Goal: Communication & Community: Answer question/provide support

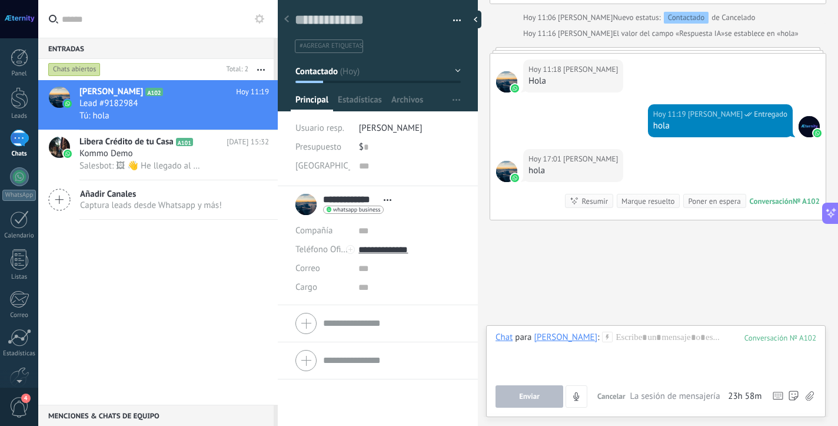
click at [122, 228] on div "[PERSON_NAME] A102 [DATE] 11:19 Lead #9182984 Tú: hola Libera Crédito de tu Cas…" at bounding box center [158, 242] width 240 height 324
click at [13, 100] on div at bounding box center [20, 98] width 18 height 22
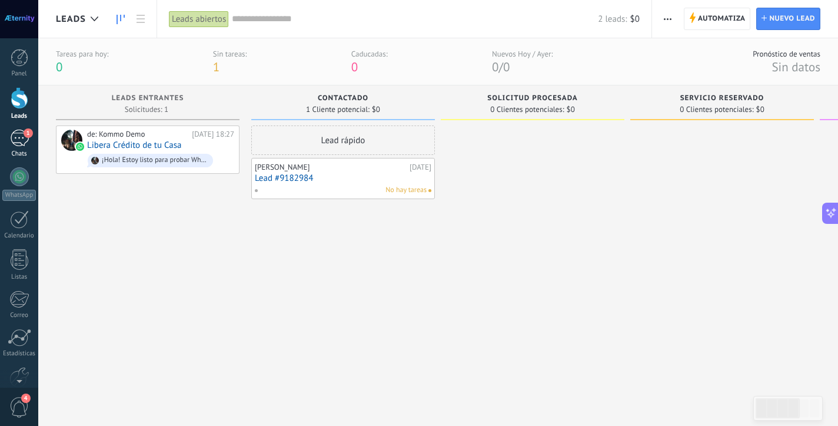
click at [25, 148] on link "1 Chats" at bounding box center [19, 144] width 38 height 28
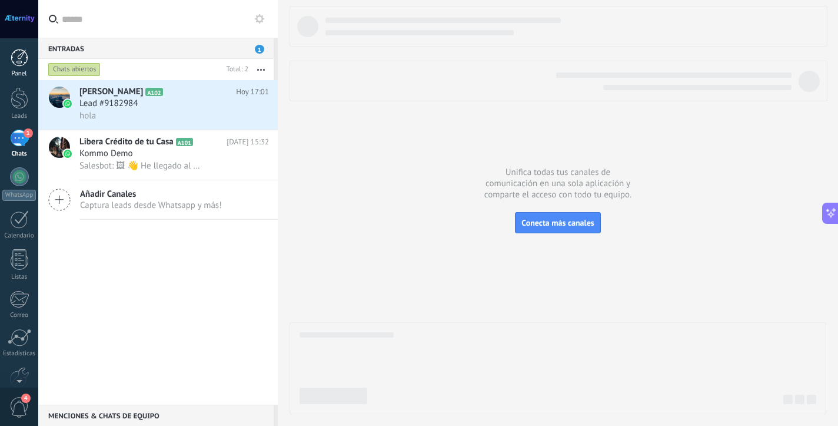
click at [13, 71] on div "Panel" at bounding box center [19, 74] width 34 height 8
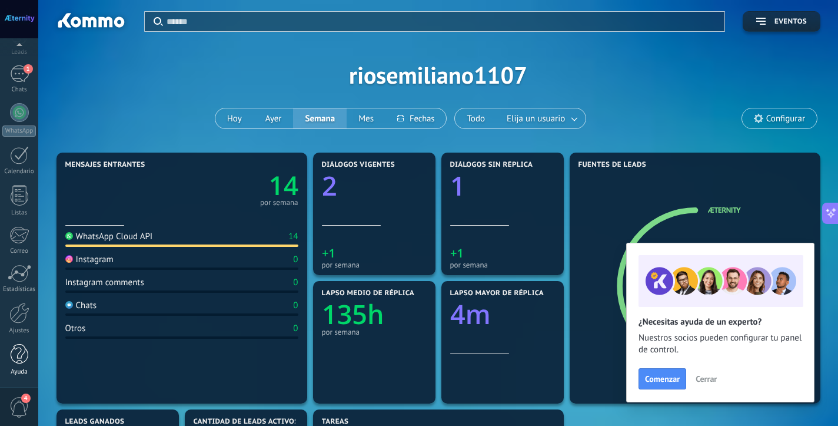
scroll to position [64, 0]
click at [25, 318] on div at bounding box center [19, 313] width 20 height 21
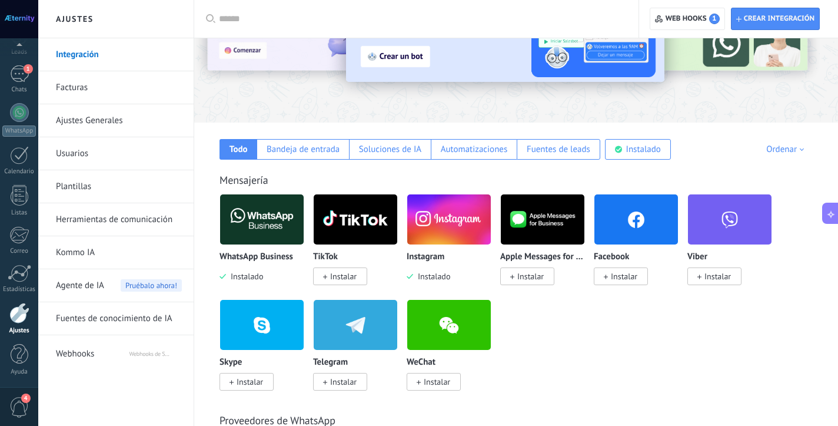
scroll to position [115, 0]
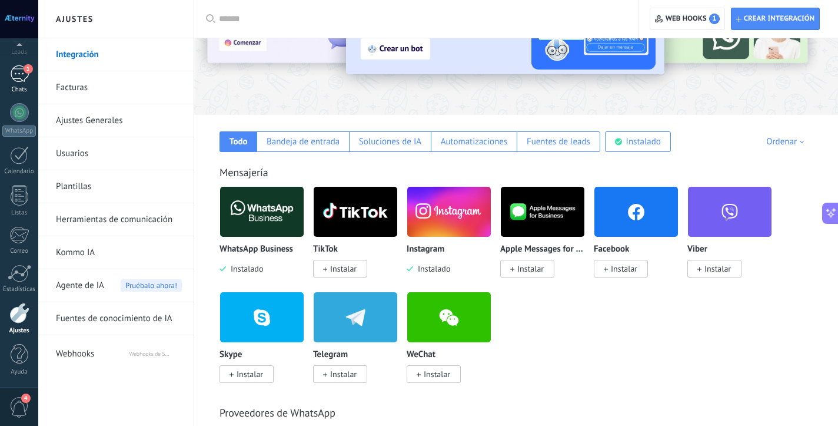
click at [28, 84] on link "1 Chats" at bounding box center [19, 79] width 38 height 28
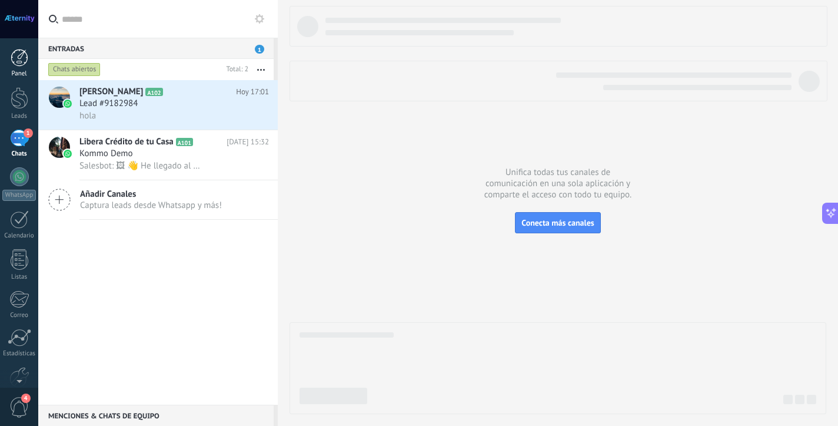
click at [12, 72] on div "Panel" at bounding box center [19, 74] width 34 height 8
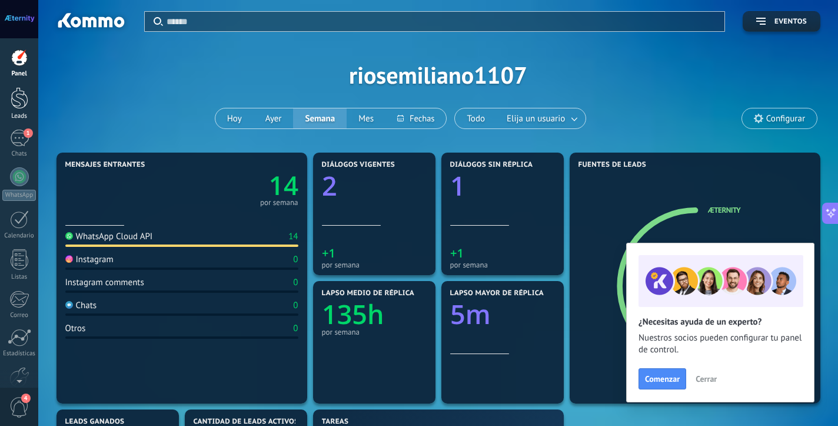
click at [22, 103] on div at bounding box center [20, 98] width 18 height 22
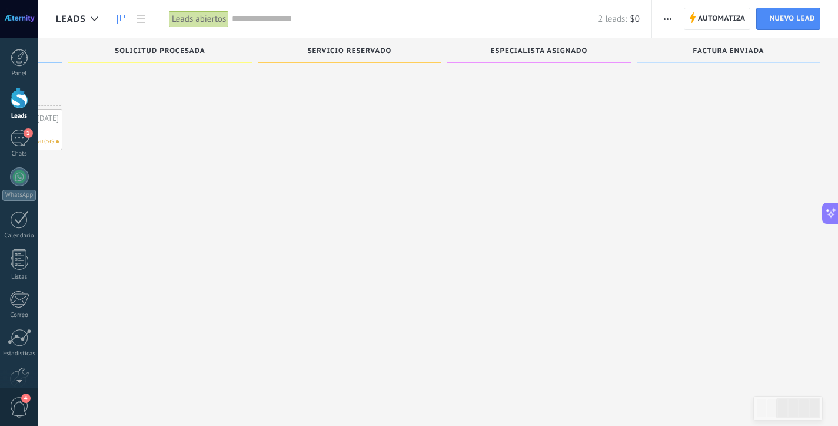
scroll to position [2, 0]
click at [668, 58] on div "Factura enviada" at bounding box center [729, 50] width 184 height 25
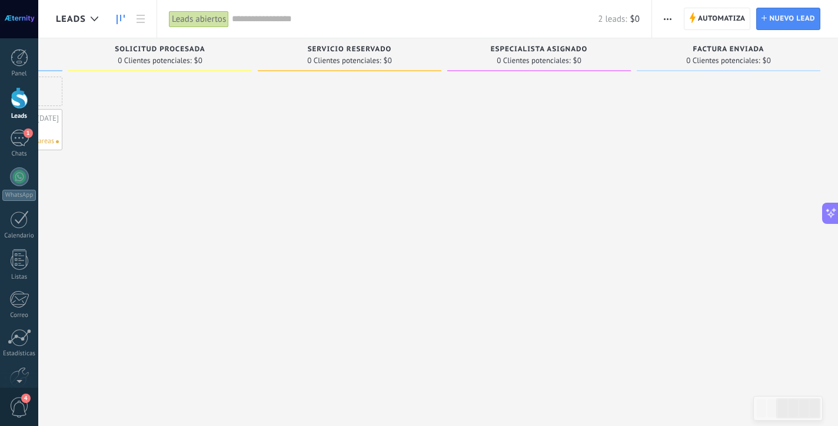
scroll to position [0, 0]
click at [703, 59] on span "0 Clientes potenciales:" at bounding box center [723, 62] width 74 height 7
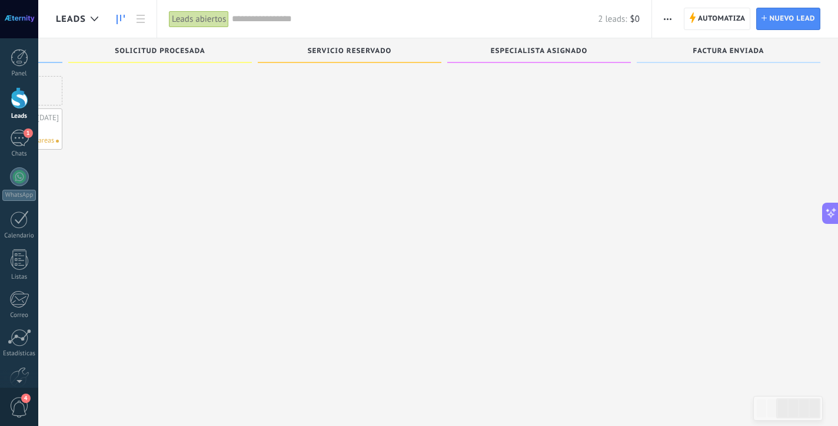
scroll to position [2, 0]
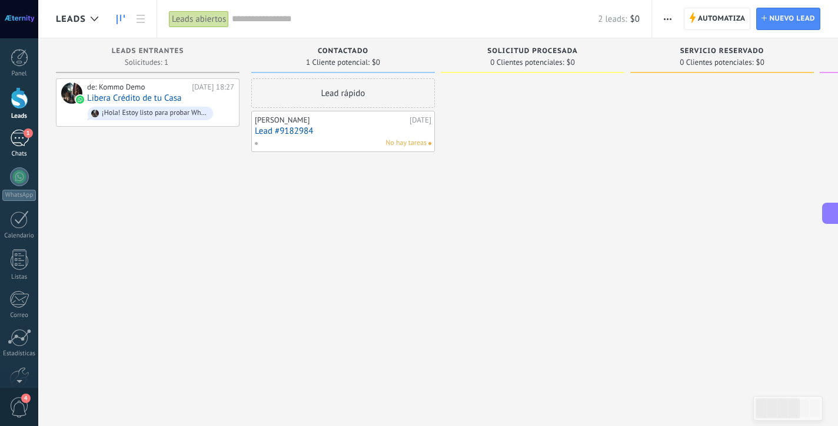
click at [17, 131] on div "1" at bounding box center [19, 138] width 19 height 17
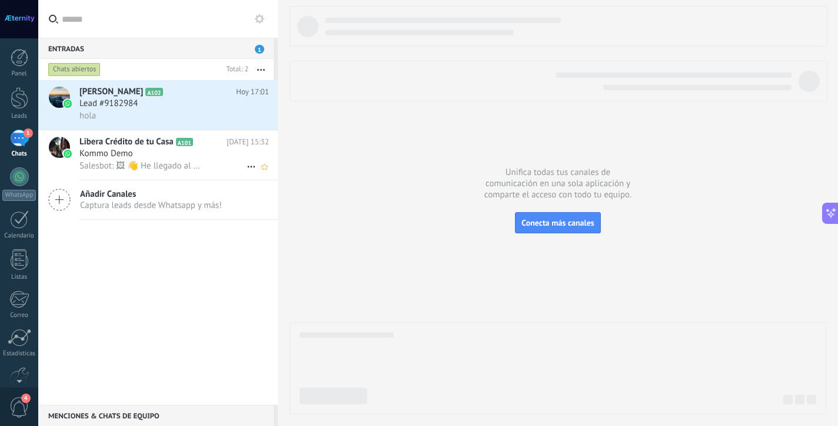
click at [155, 134] on div "Libera Crédito de tu Casa A101 [DATE] 15:32 Kommo Demo Salesbot: 🖼 👋 He llegado…" at bounding box center [178, 154] width 198 height 49
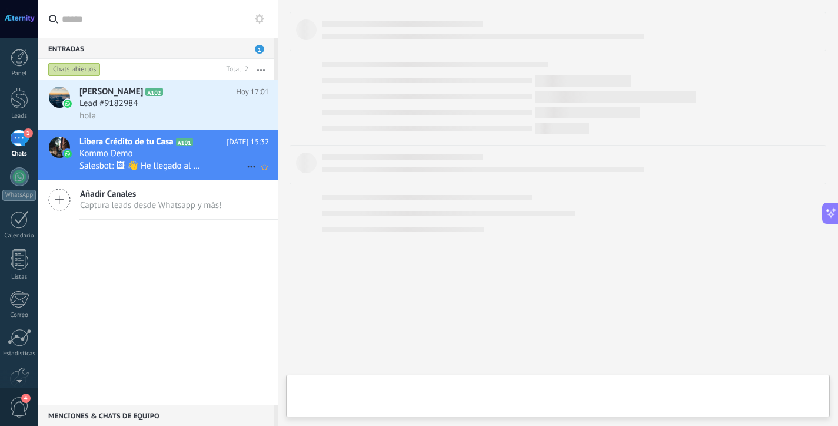
click at [157, 131] on div "Libera Crédito de tu Casa A101 [DATE] 15:32 Kommo Demo Salesbot: 🖼 👋 He llegado…" at bounding box center [178, 154] width 198 height 49
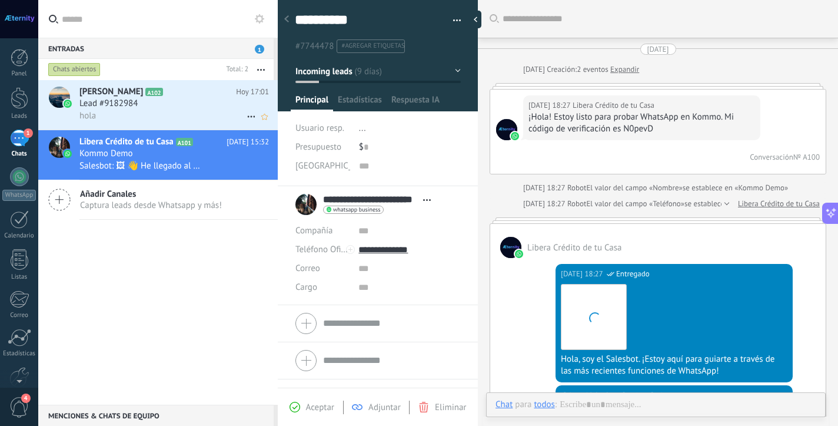
scroll to position [830, 0]
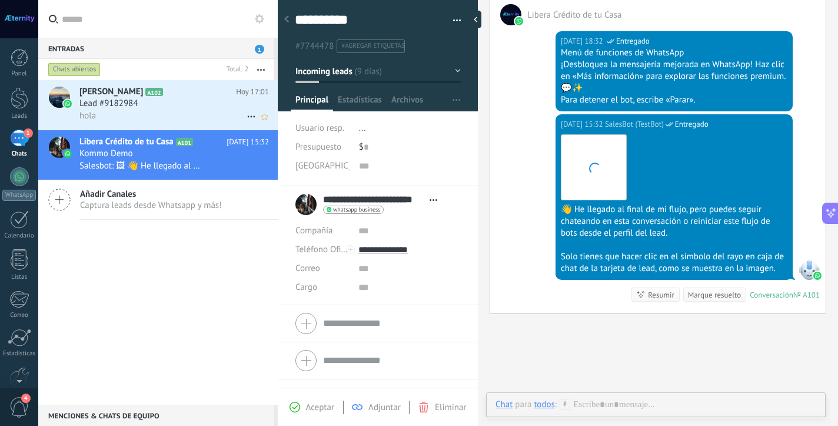
click at [172, 113] on div "hola" at bounding box center [174, 115] width 190 height 12
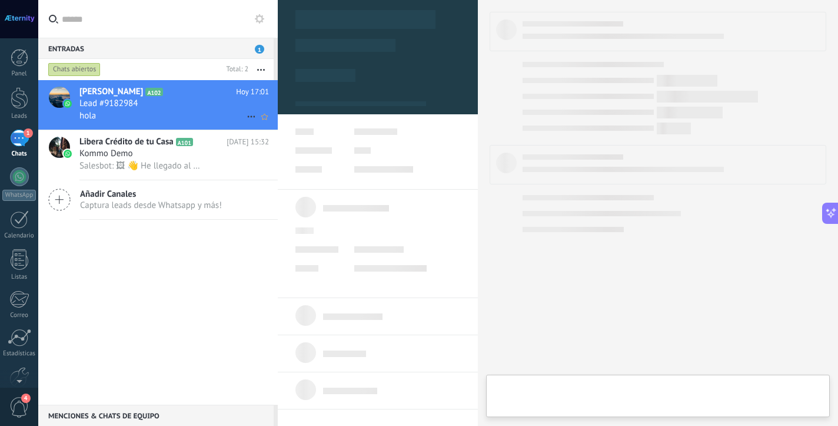
type textarea "**********"
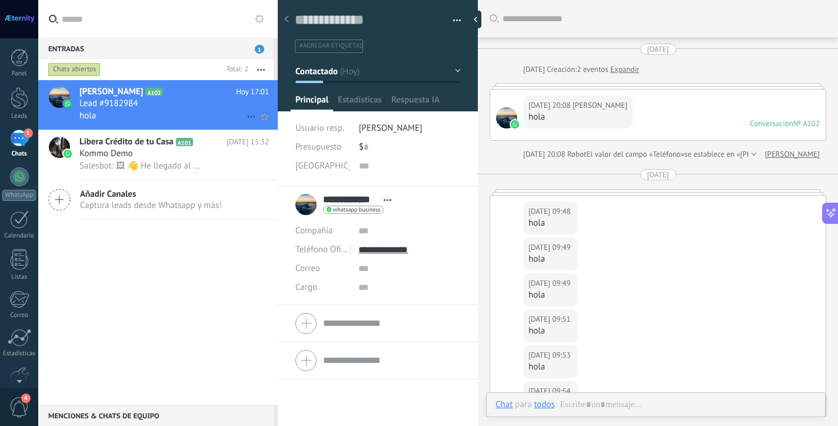
scroll to position [698, 0]
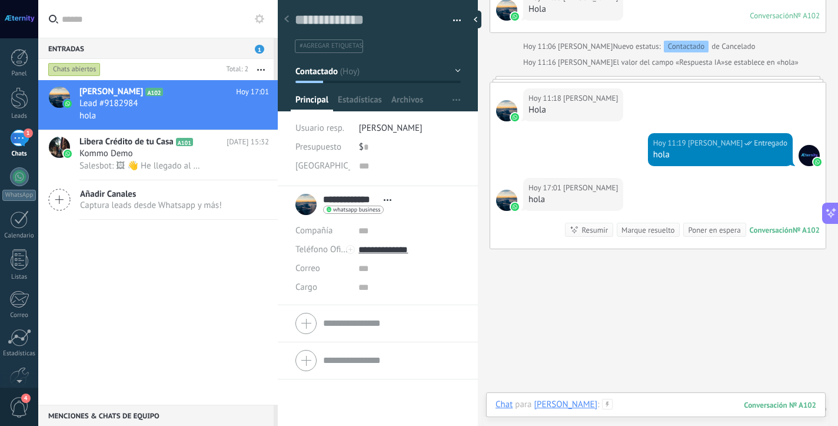
click at [682, 404] on div at bounding box center [656, 416] width 321 height 35
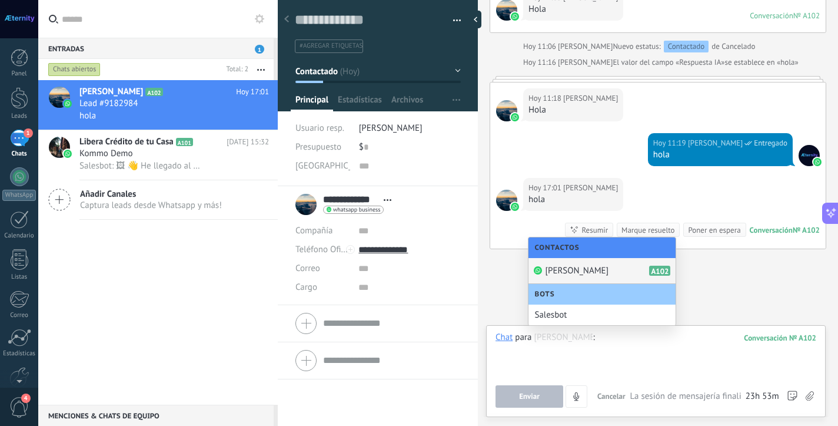
click at [566, 271] on span "[PERSON_NAME]" at bounding box center [577, 270] width 64 height 11
